Goal: Transaction & Acquisition: Download file/media

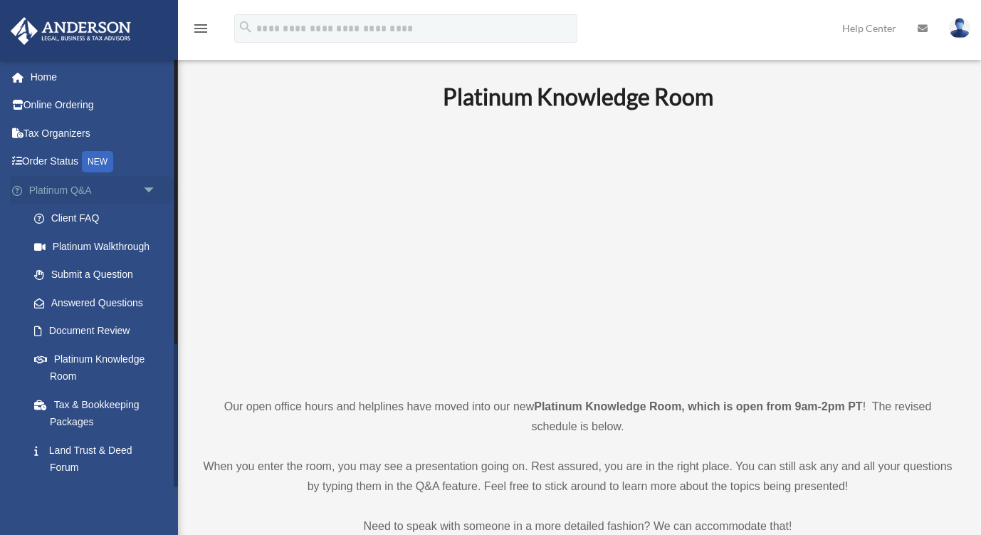
click at [135, 188] on link "Platinum Q&A arrow_drop_down" at bounding box center [94, 190] width 168 height 28
click at [147, 189] on span "arrow_drop_down" at bounding box center [156, 190] width 28 height 29
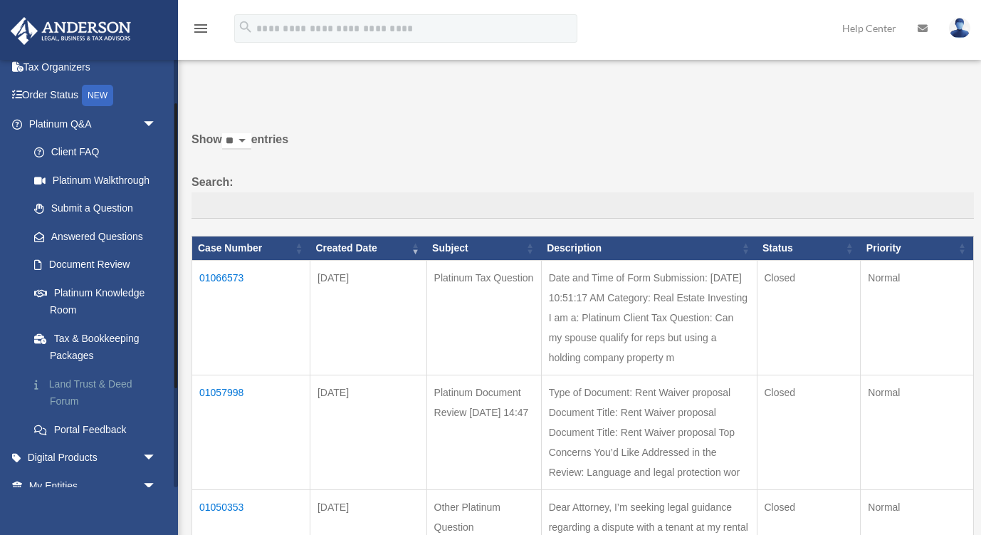
scroll to position [89, 0]
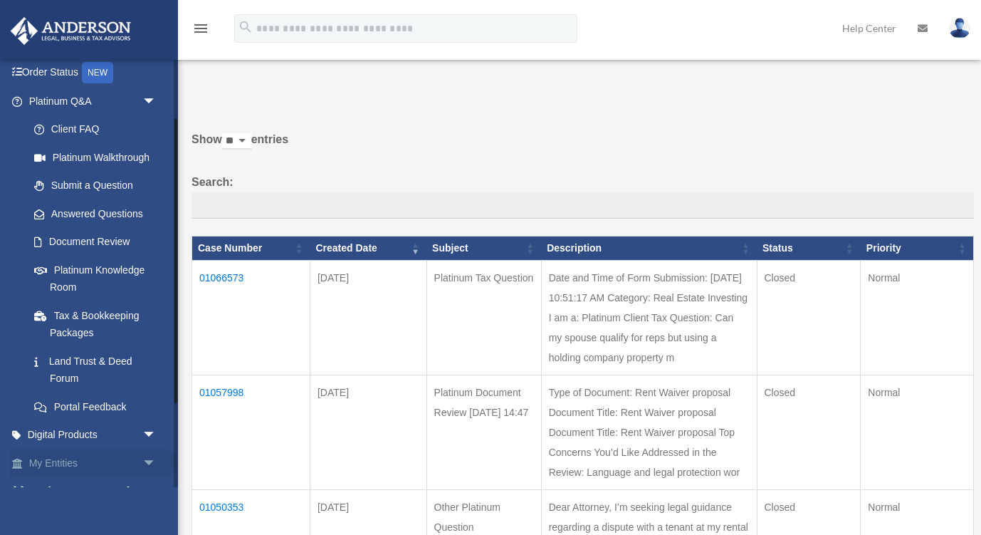
click at [142, 457] on span "arrow_drop_down" at bounding box center [156, 462] width 28 height 29
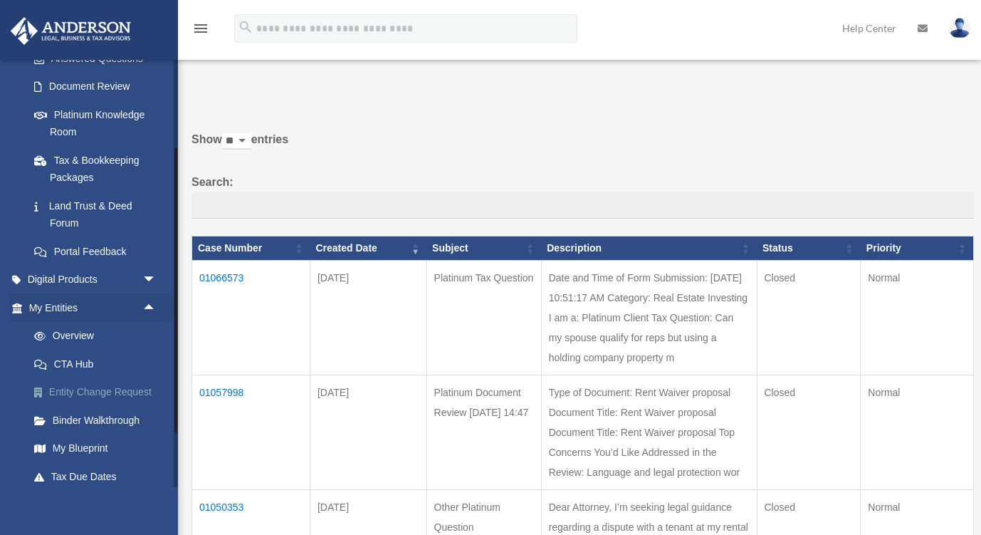
scroll to position [213, 0]
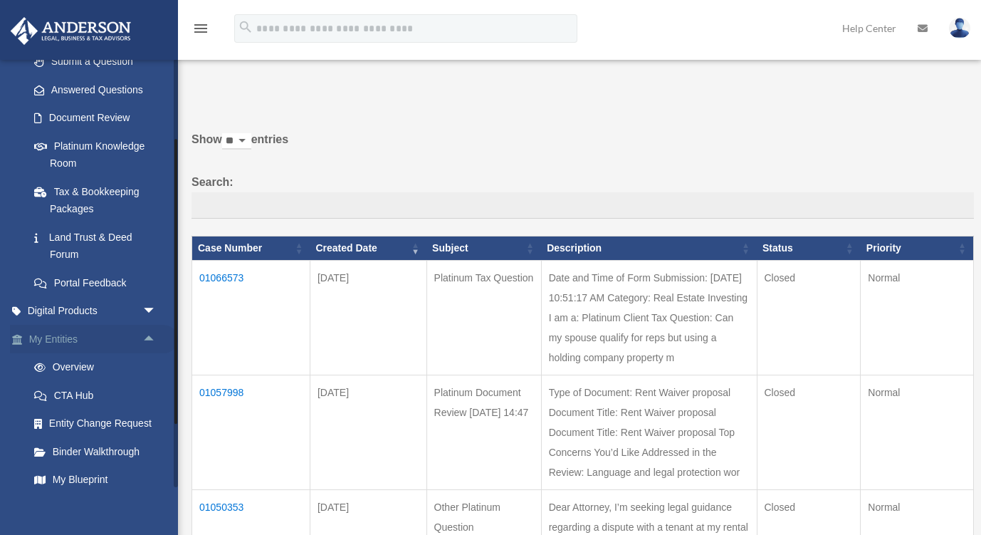
click at [142, 327] on span "arrow_drop_up" at bounding box center [156, 339] width 28 height 29
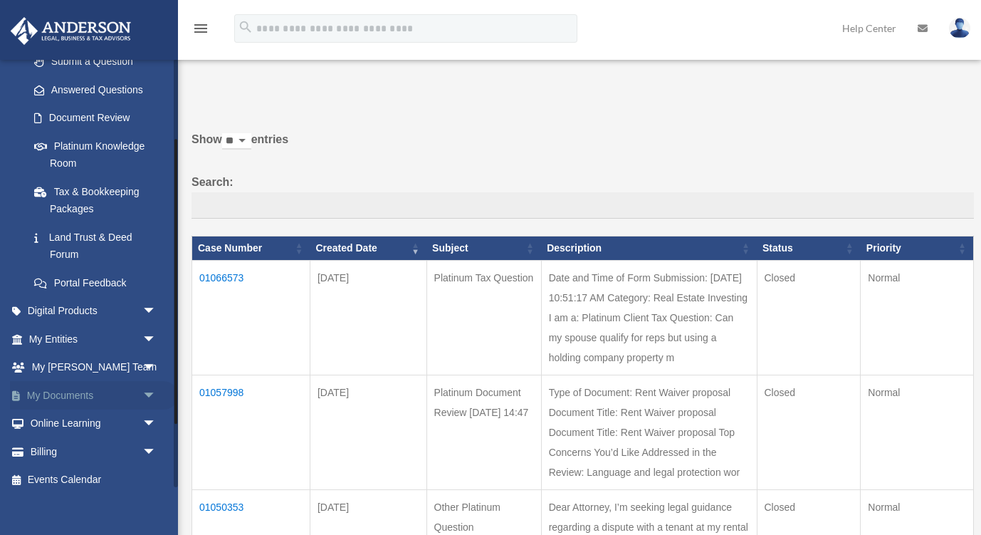
click at [135, 392] on link "My Documents arrow_drop_down" at bounding box center [94, 395] width 168 height 28
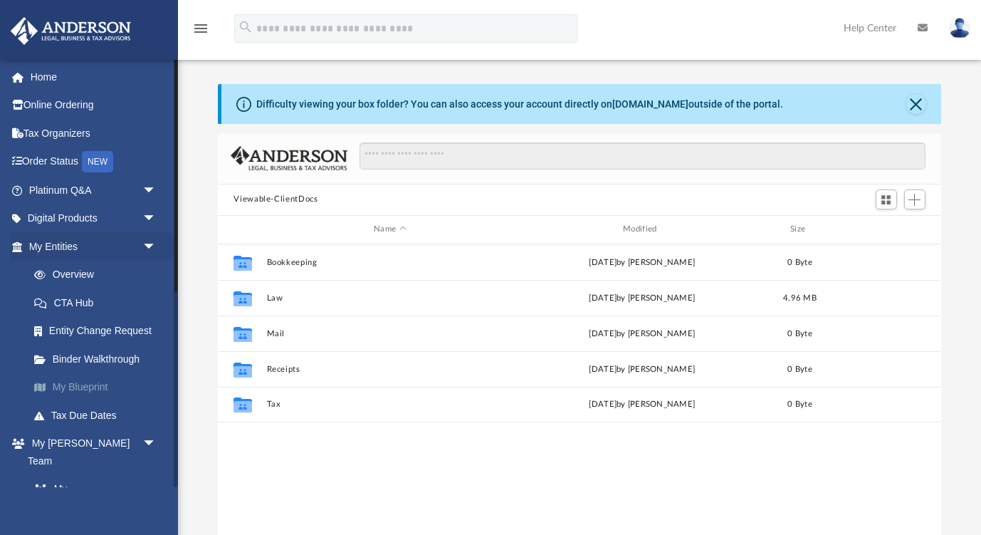
scroll to position [324, 723]
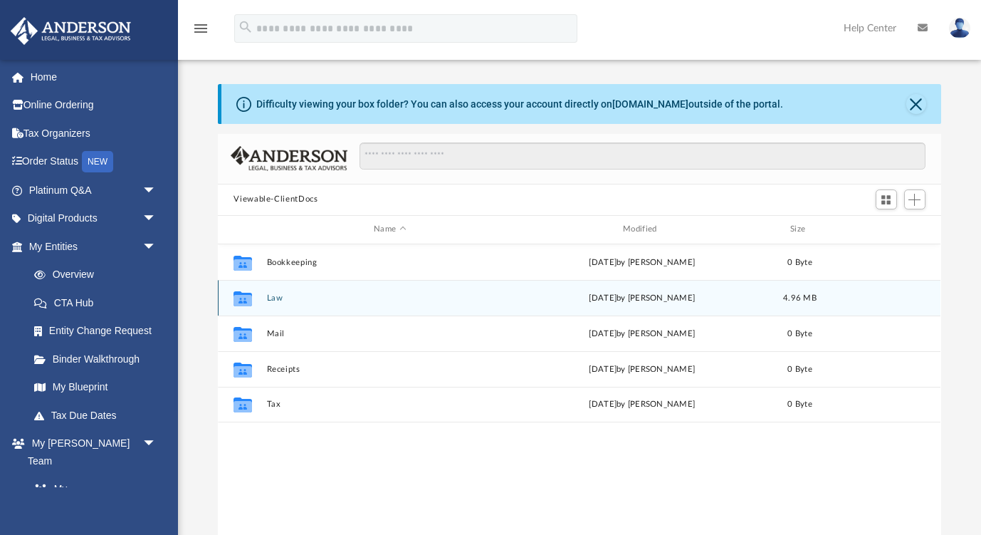
click at [280, 305] on div "Collaborated Folder Law [DATE] by [PERSON_NAME] 4.96 MB" at bounding box center [579, 298] width 723 height 36
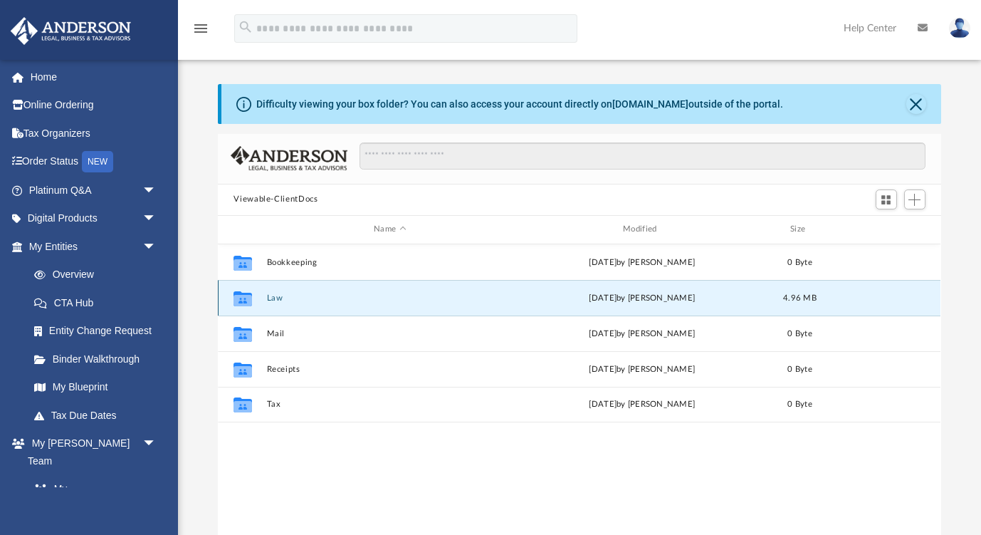
click at [280, 305] on div "Collaborated Folder Law [DATE] by [PERSON_NAME] 4.96 MB" at bounding box center [579, 298] width 723 height 36
click at [271, 303] on div "Collaborated Folder Law [DATE] by [PERSON_NAME] 4.96 MB" at bounding box center [579, 298] width 723 height 36
click at [253, 302] on icon "Collaborated Folder" at bounding box center [242, 297] width 23 height 23
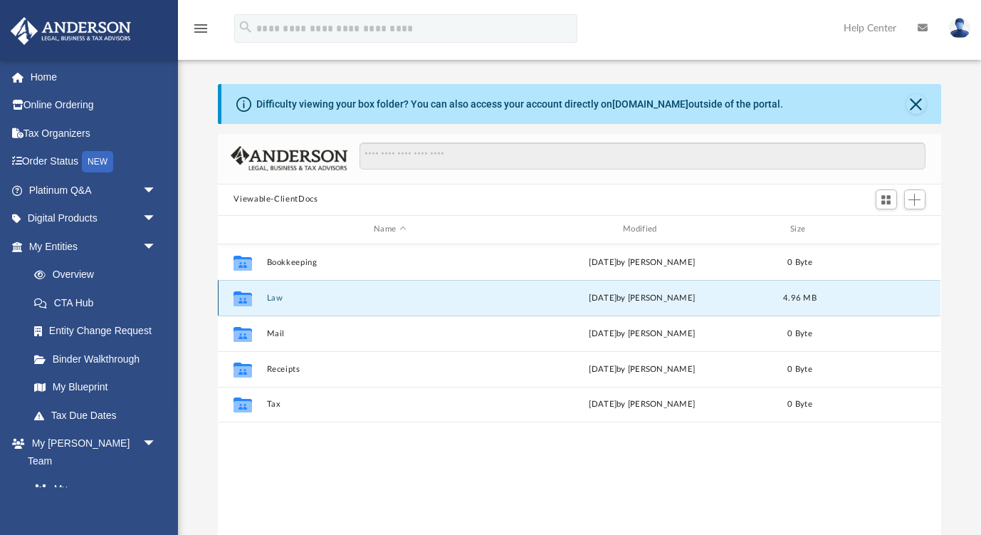
click at [273, 298] on button "Law" at bounding box center [390, 297] width 246 height 9
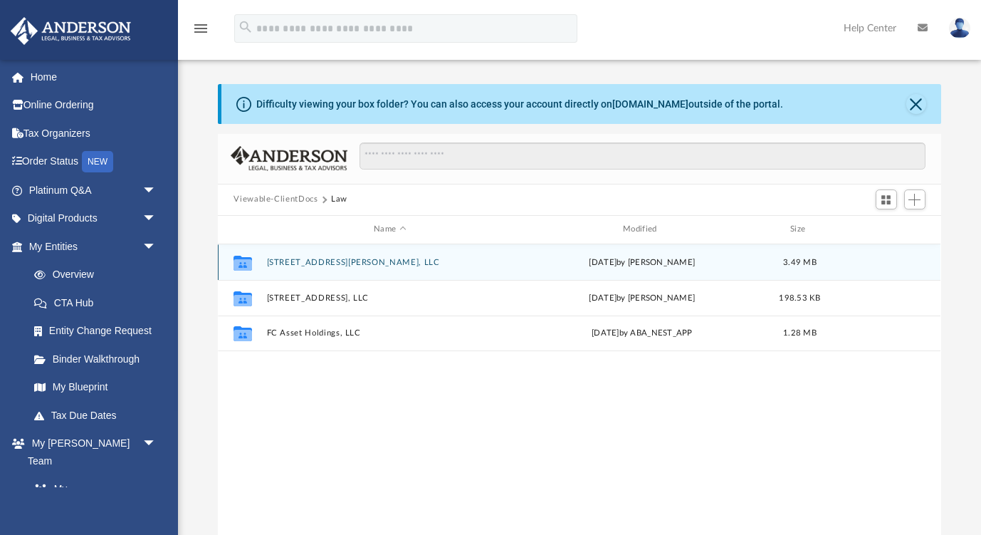
click at [313, 263] on button "[STREET_ADDRESS][PERSON_NAME], LLC" at bounding box center [390, 262] width 246 height 9
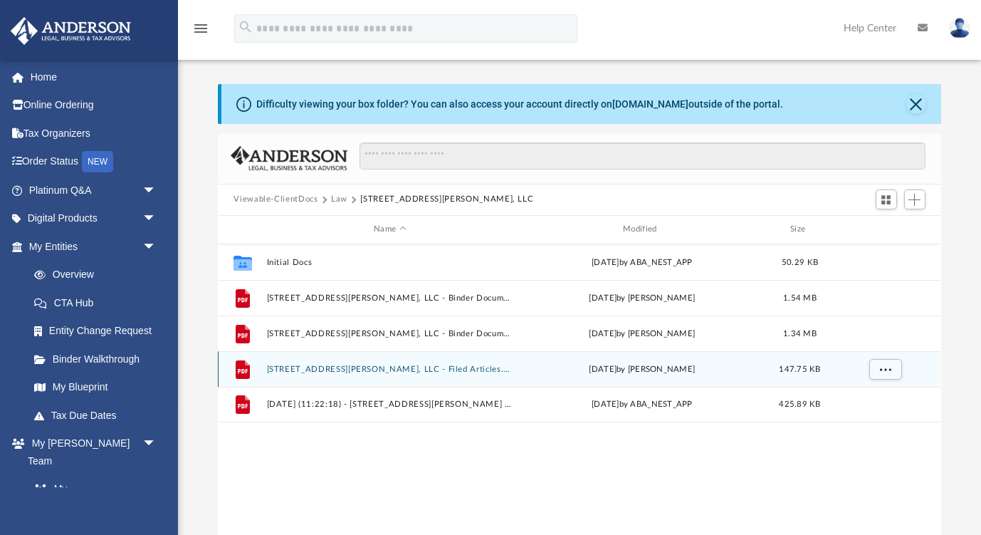
click at [427, 368] on button "[STREET_ADDRESS][PERSON_NAME], LLC - Filed Articles.pdf" at bounding box center [390, 368] width 246 height 9
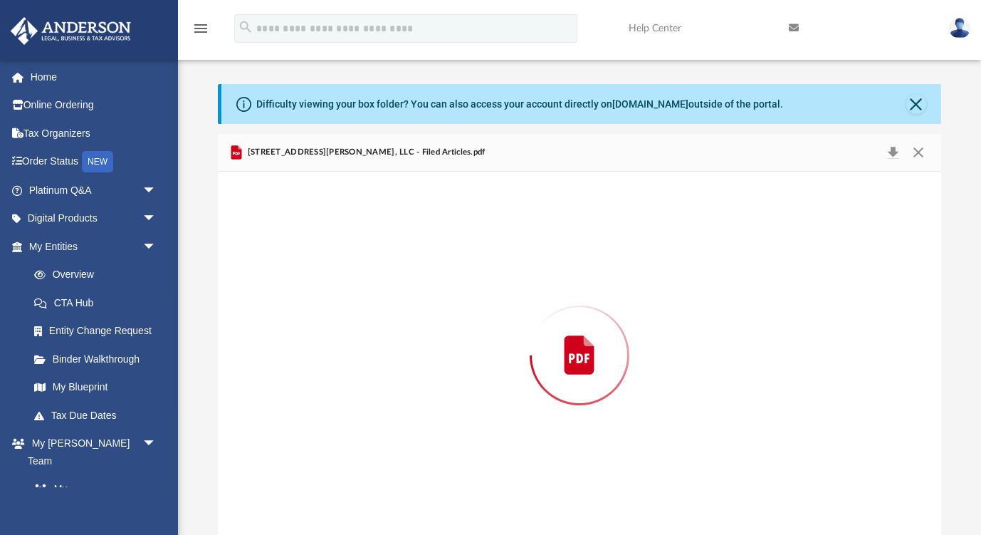
scroll to position [4, 0]
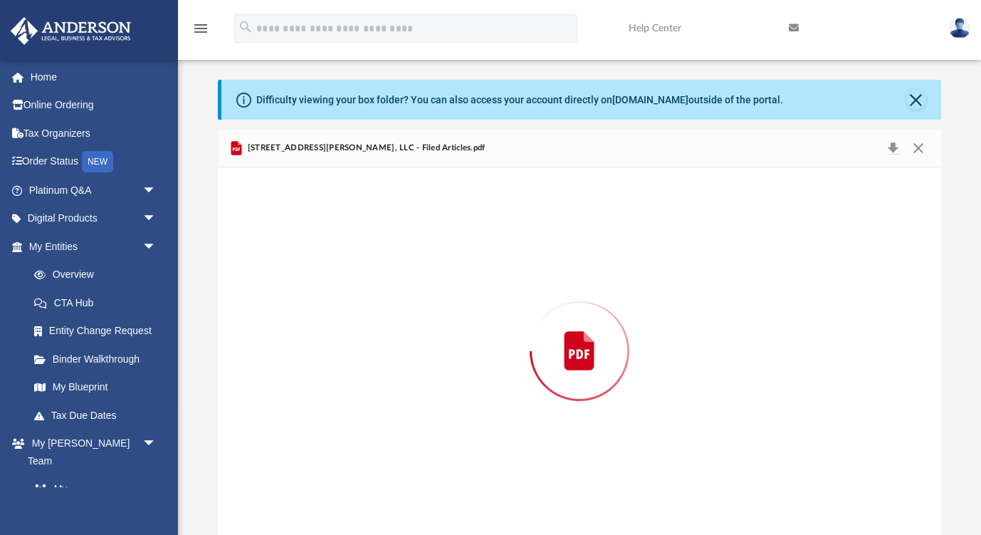
click at [427, 368] on div "Preview" at bounding box center [579, 350] width 723 height 367
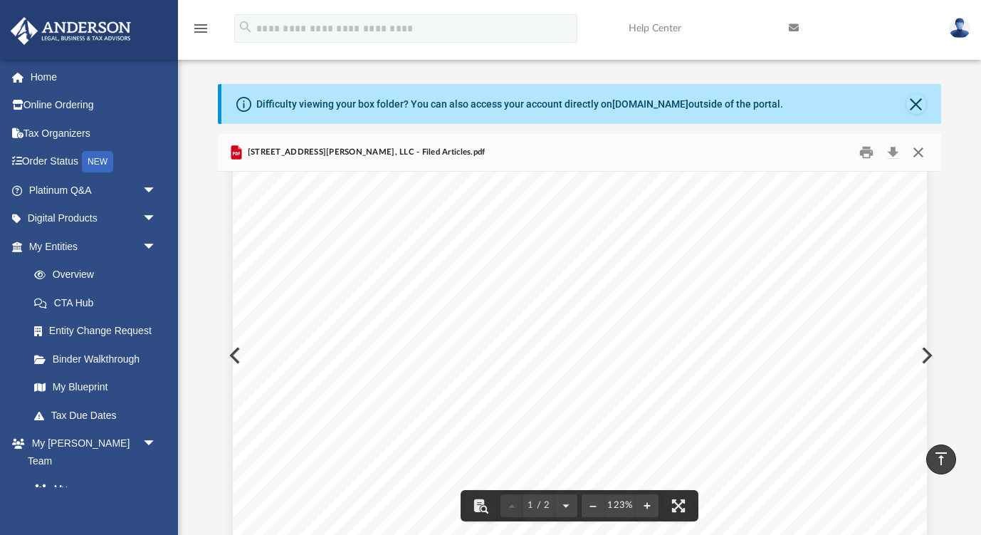
scroll to position [0, 0]
click at [923, 149] on button "Close" at bounding box center [919, 152] width 26 height 22
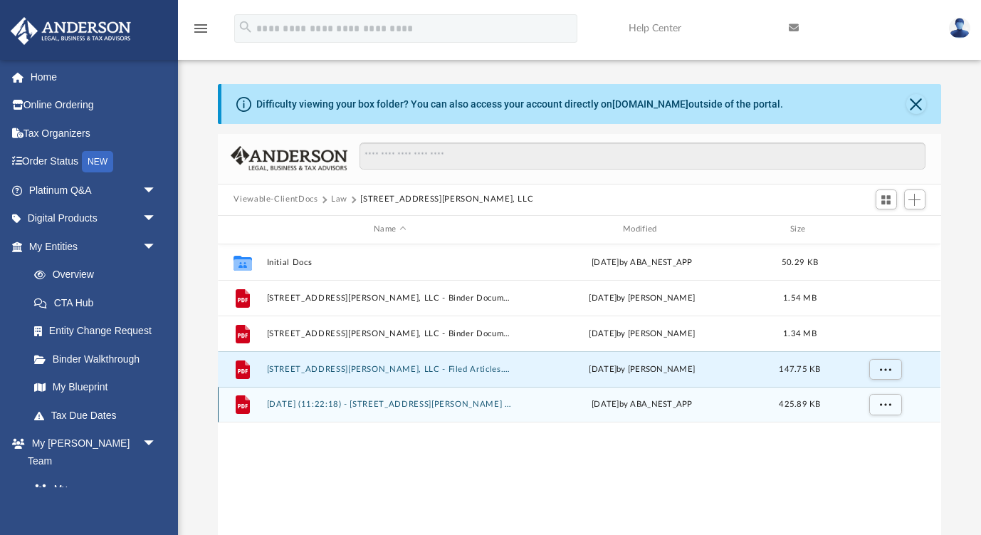
click at [413, 409] on div "File [DATE] (11:22:18) - [STREET_ADDRESS][PERSON_NAME], LLC - EIN Letter from I…" at bounding box center [579, 405] width 723 height 36
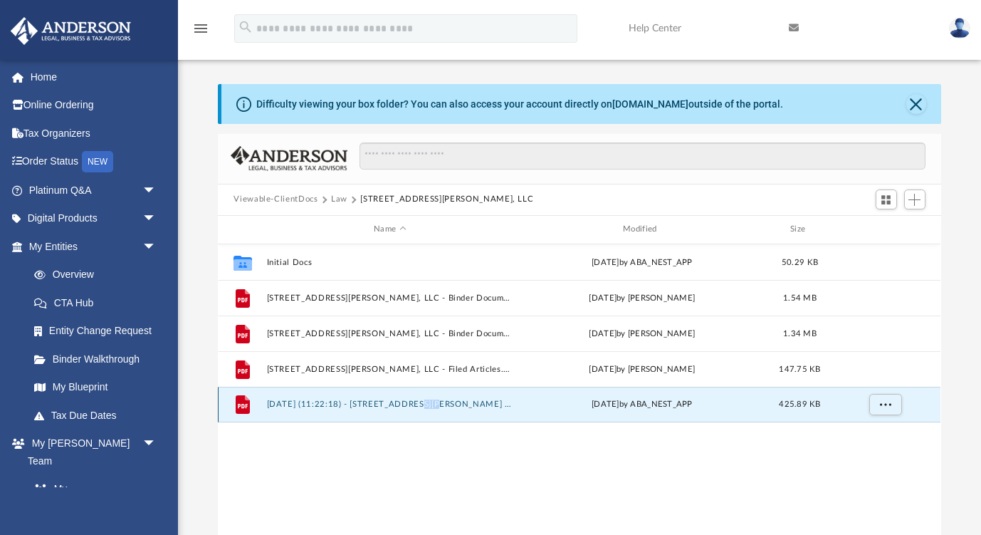
click at [379, 405] on button "[DATE] (11:22:18) - [STREET_ADDRESS][PERSON_NAME] Acworth, LLC - EIN Letter fro…" at bounding box center [390, 403] width 246 height 9
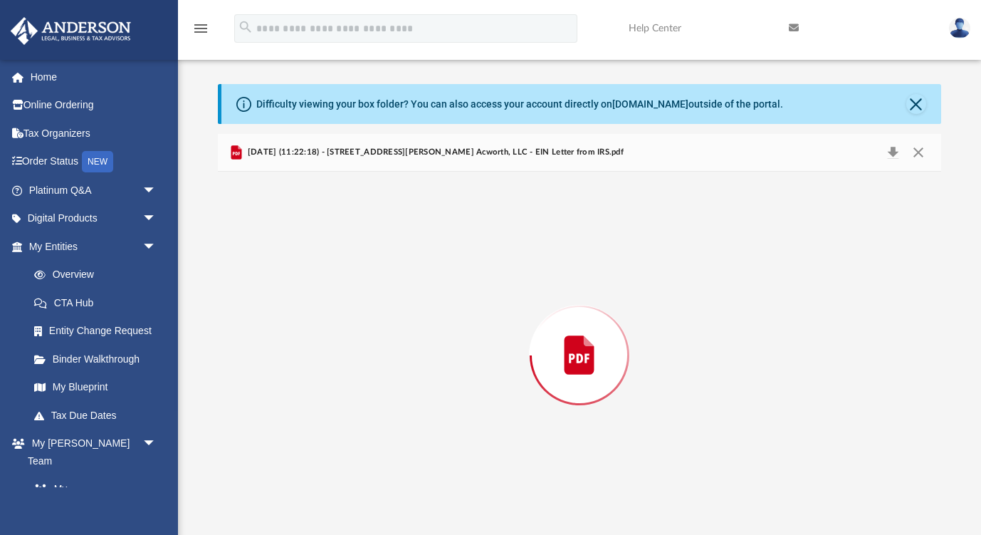
scroll to position [4, 0]
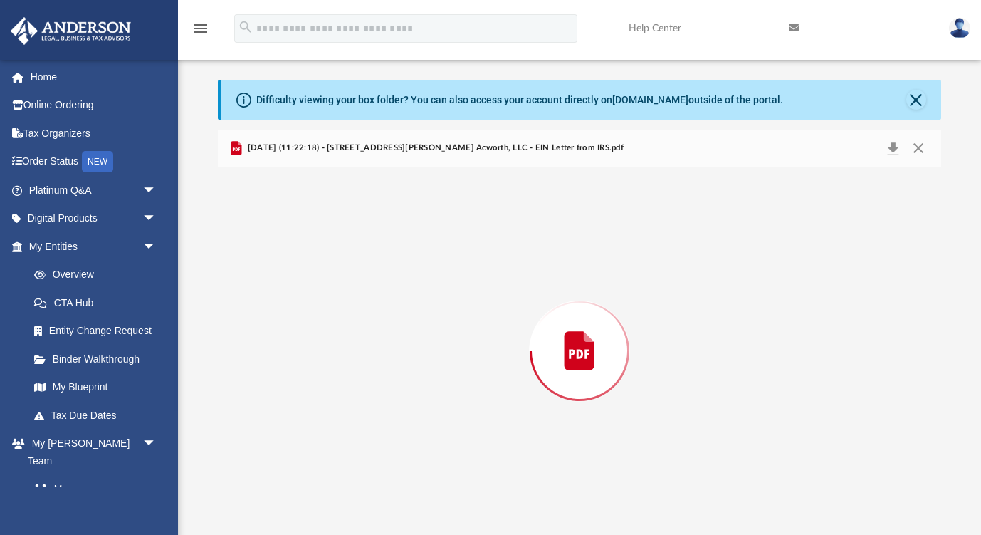
click at [379, 405] on div "Preview" at bounding box center [579, 350] width 723 height 367
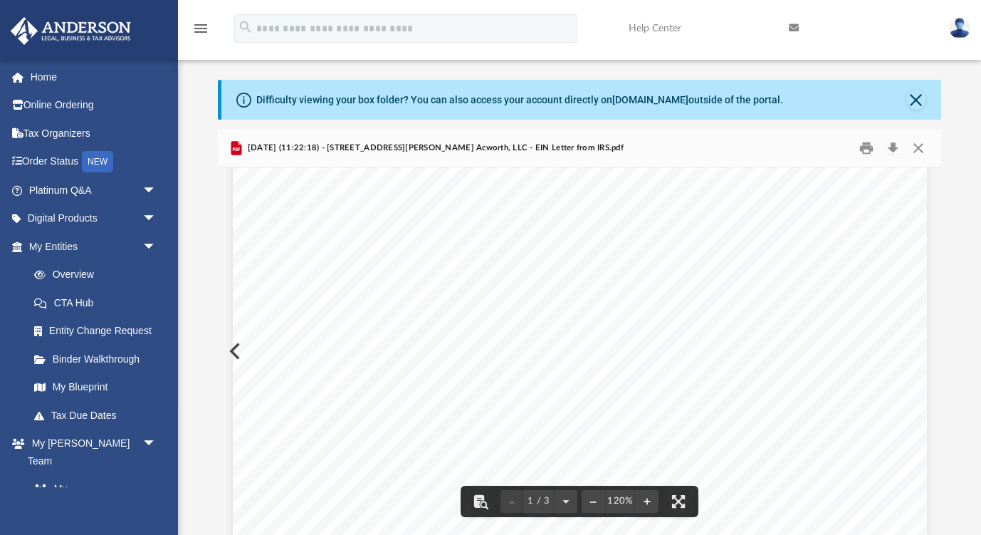
scroll to position [101, 0]
drag, startPoint x: 558, startPoint y: 288, endPoint x: 361, endPoint y: 288, distance: 197.2
click at [361, 288] on div "Page 1" at bounding box center [580, 526] width 694 height 898
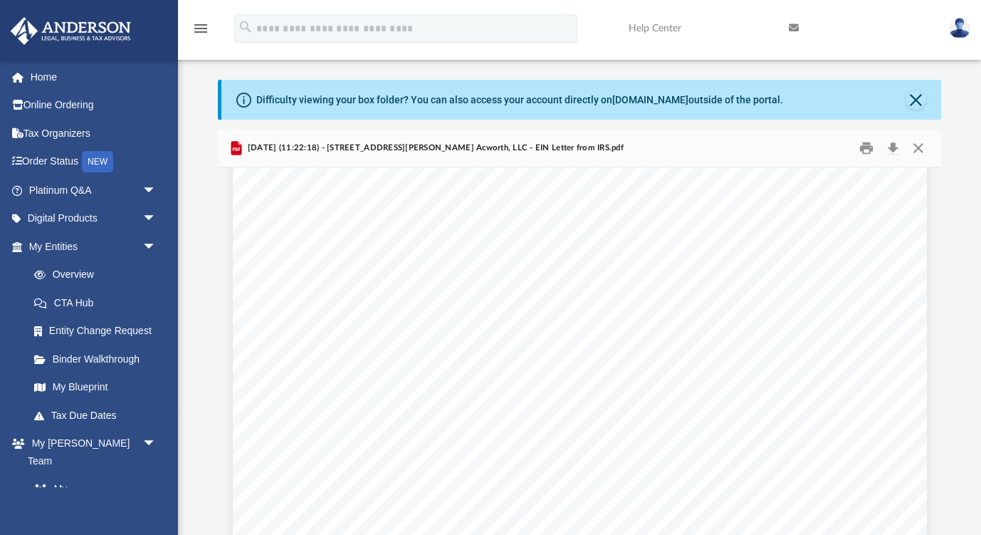
scroll to position [19, 0]
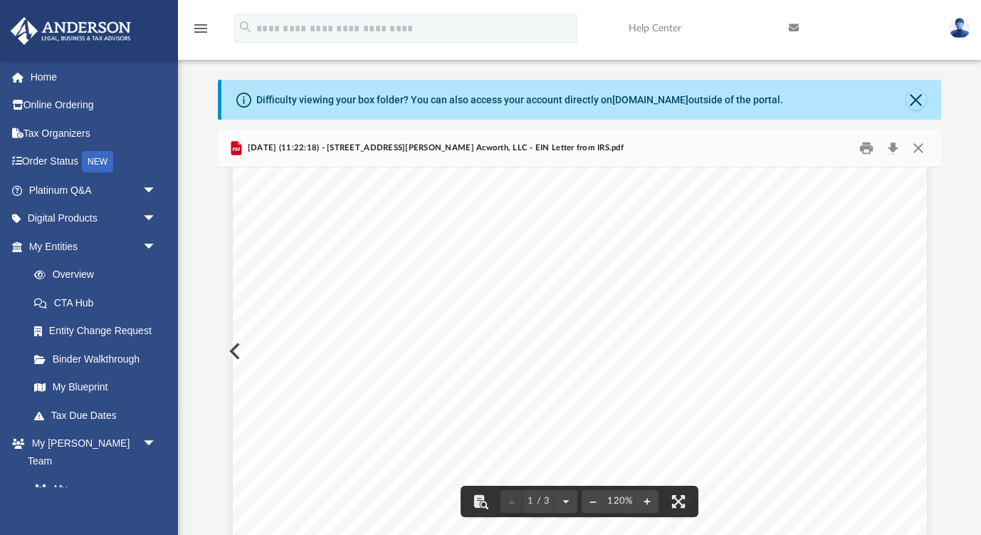
drag, startPoint x: 540, startPoint y: 356, endPoint x: 352, endPoint y: 348, distance: 187.4
drag, startPoint x: 768, startPoint y: 280, endPoint x: 673, endPoint y: 280, distance: 95.4
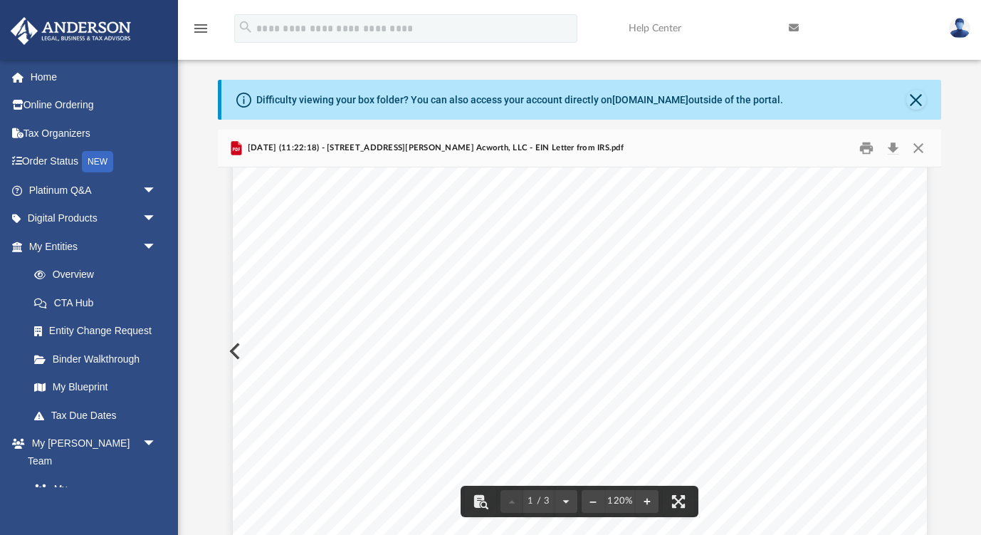
scroll to position [48, 0]
drag, startPoint x: 798, startPoint y: 272, endPoint x: 671, endPoint y: 266, distance: 127.6
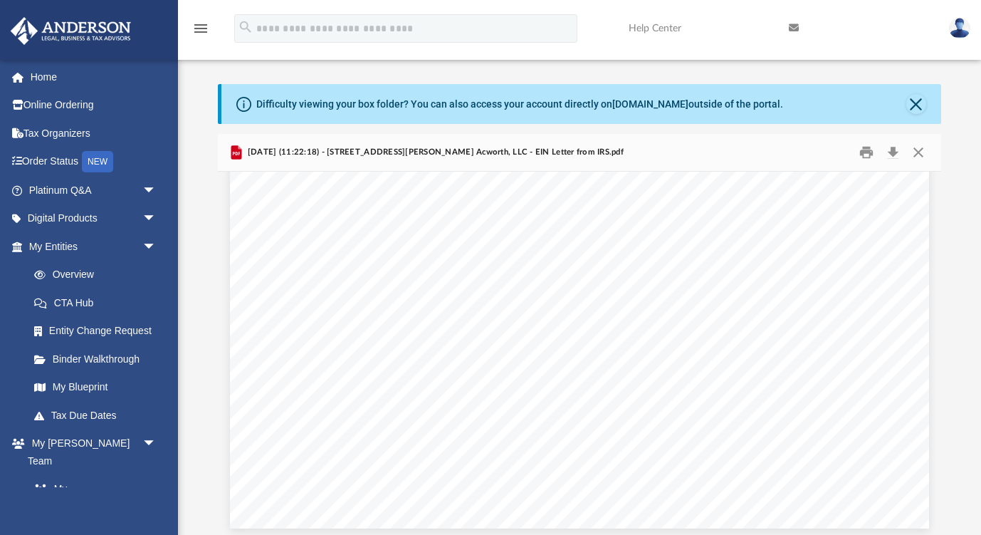
scroll to position [0, 0]
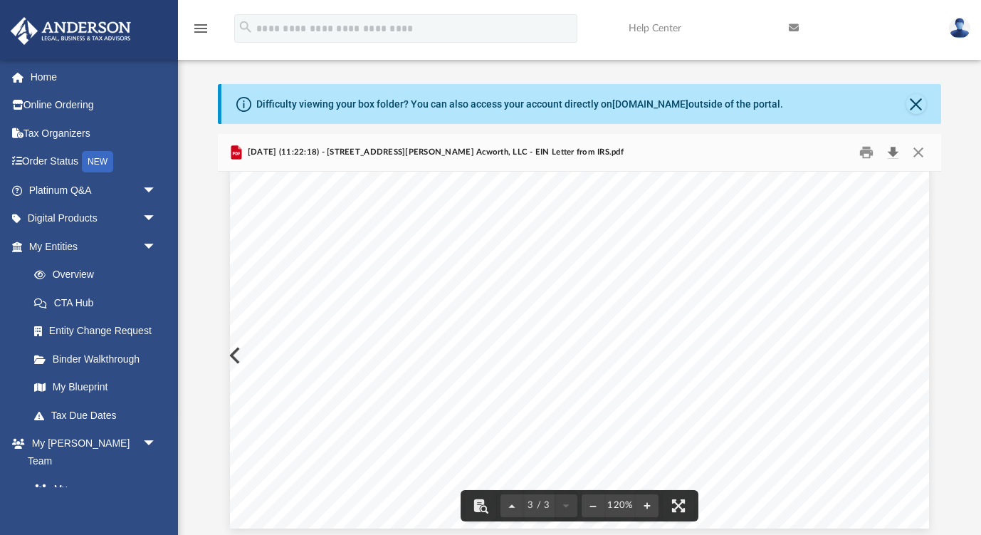
click at [901, 152] on button "Download" at bounding box center [894, 152] width 26 height 22
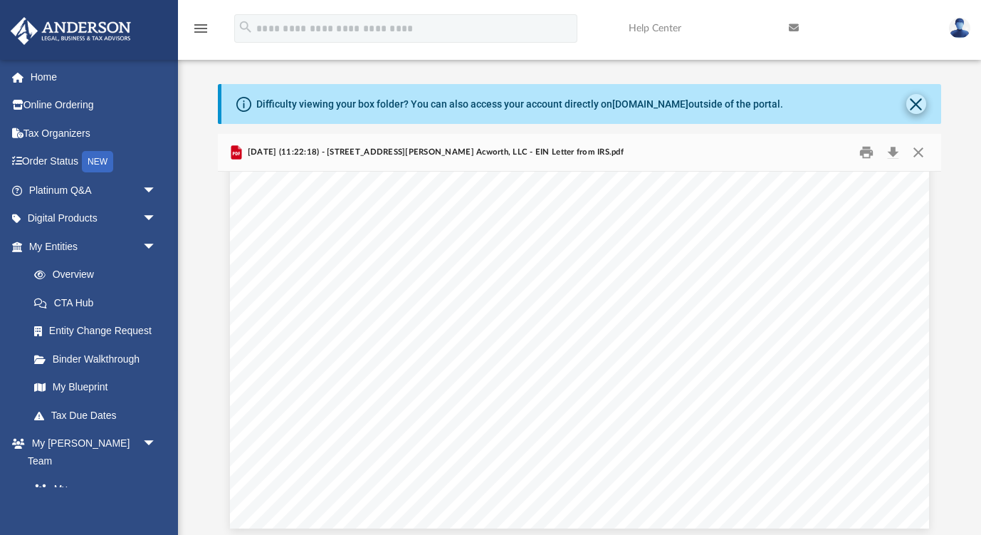
click at [920, 103] on button "Close" at bounding box center [916, 104] width 20 height 20
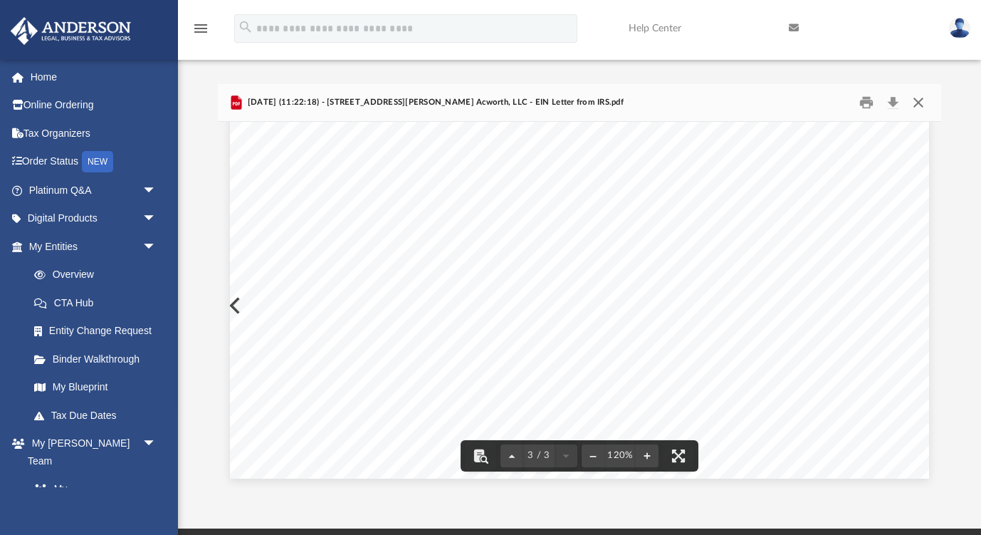
click at [919, 104] on button "Close" at bounding box center [919, 102] width 26 height 22
